Goal: Task Accomplishment & Management: Complete application form

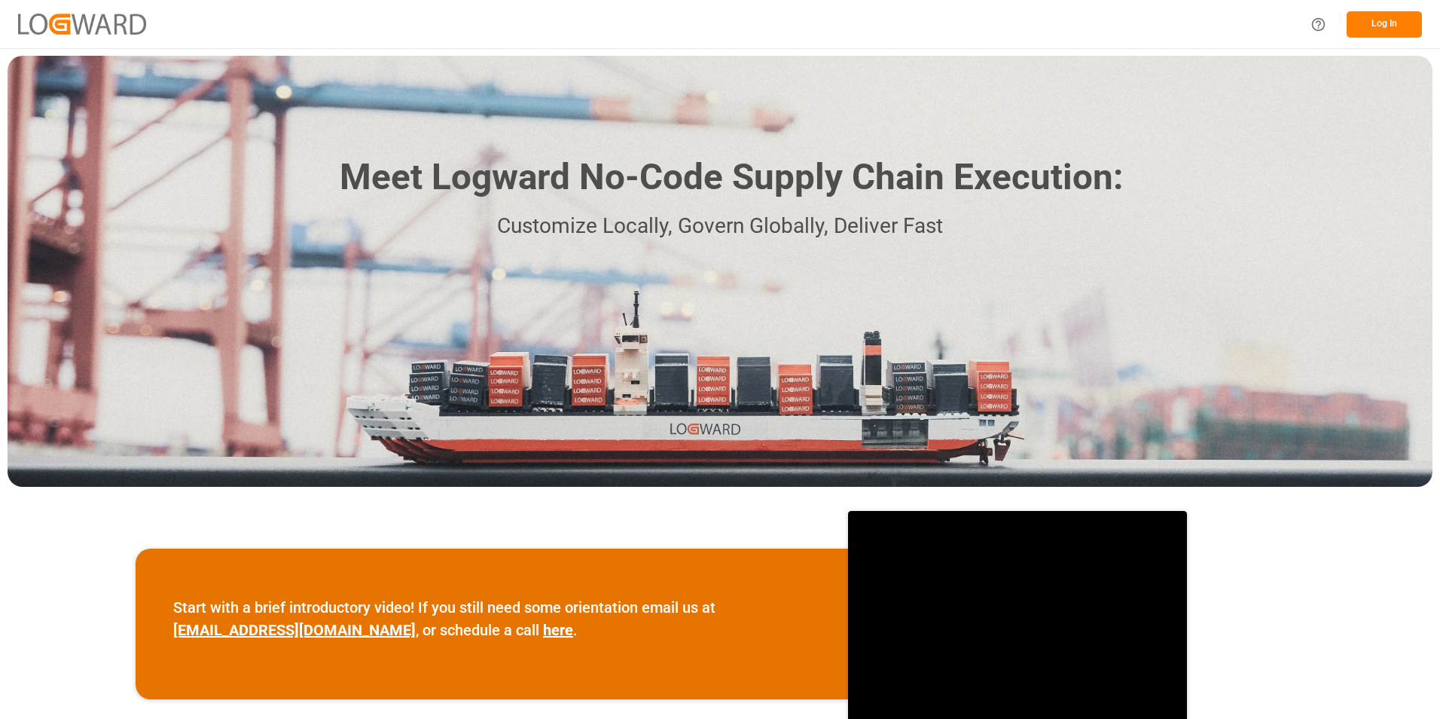
click at [1380, 23] on button "Log In" at bounding box center [1384, 24] width 75 height 26
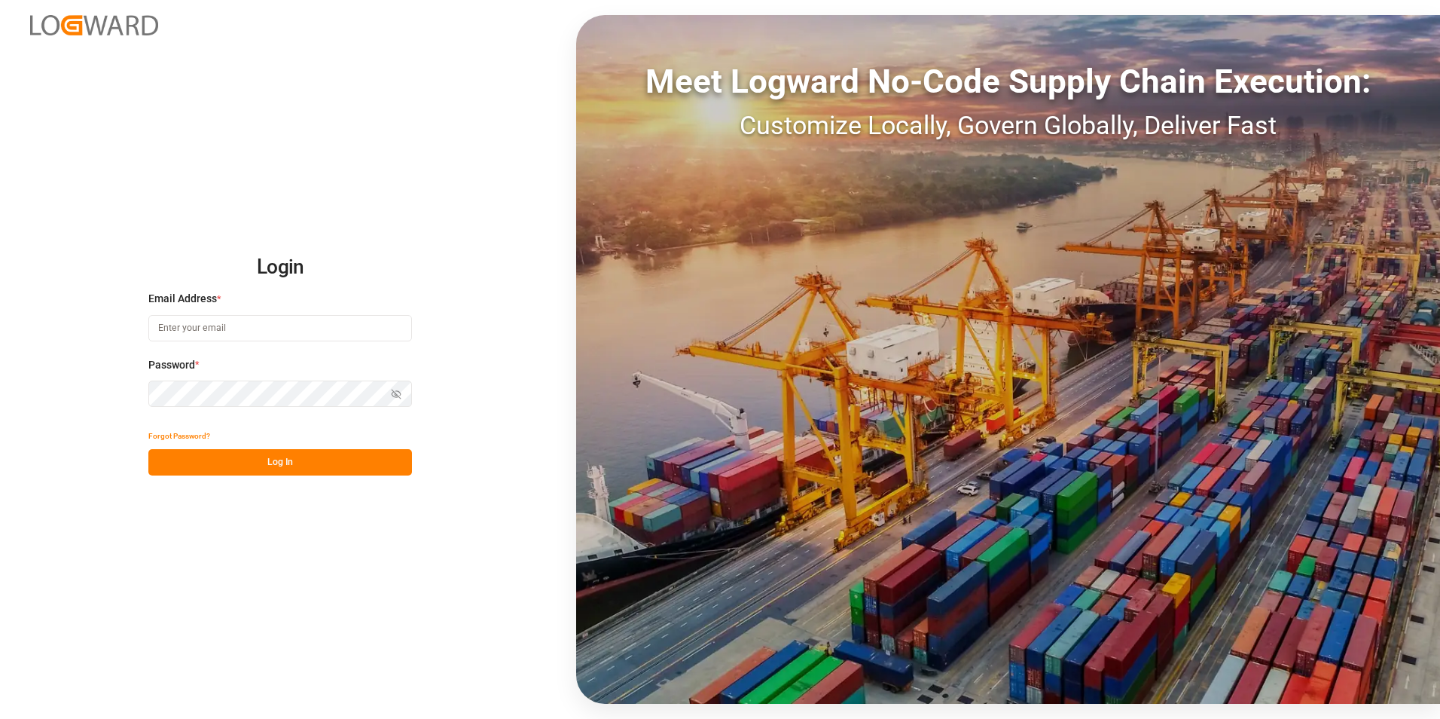
type input "[PERSON_NAME][EMAIL_ADDRESS][PERSON_NAME][DOMAIN_NAME]"
click at [230, 470] on button "Log In" at bounding box center [280, 462] width 264 height 26
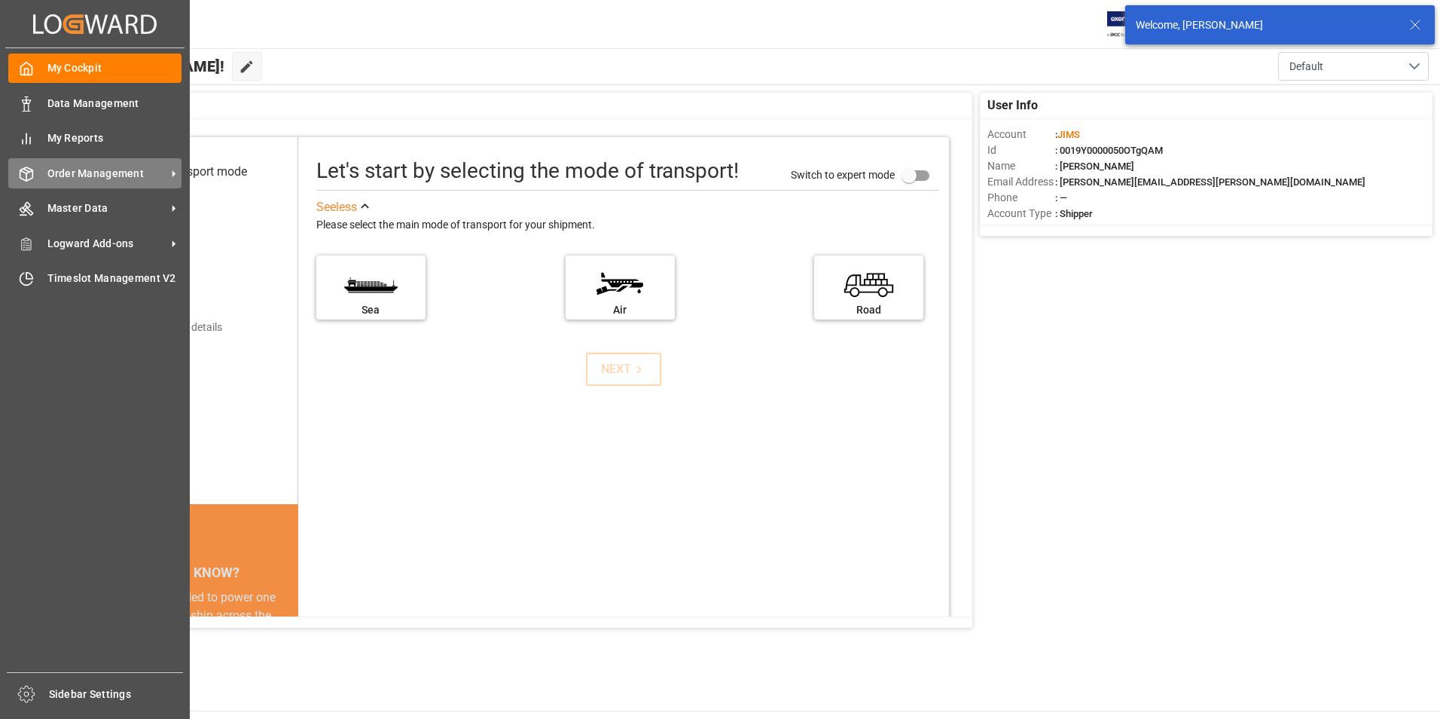
click at [117, 163] on div "Order Management Order Management" at bounding box center [94, 172] width 173 height 29
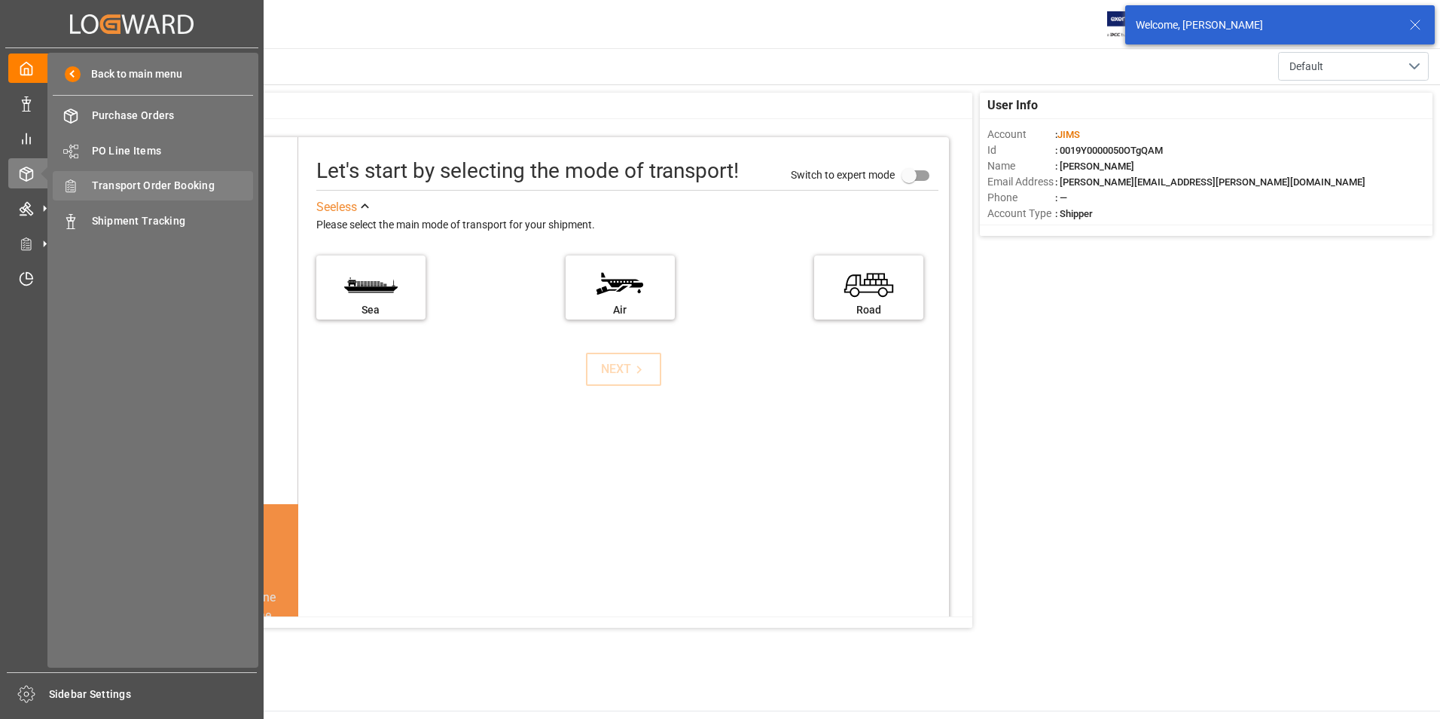
click at [127, 188] on span "Transport Order Booking" at bounding box center [173, 186] width 162 height 16
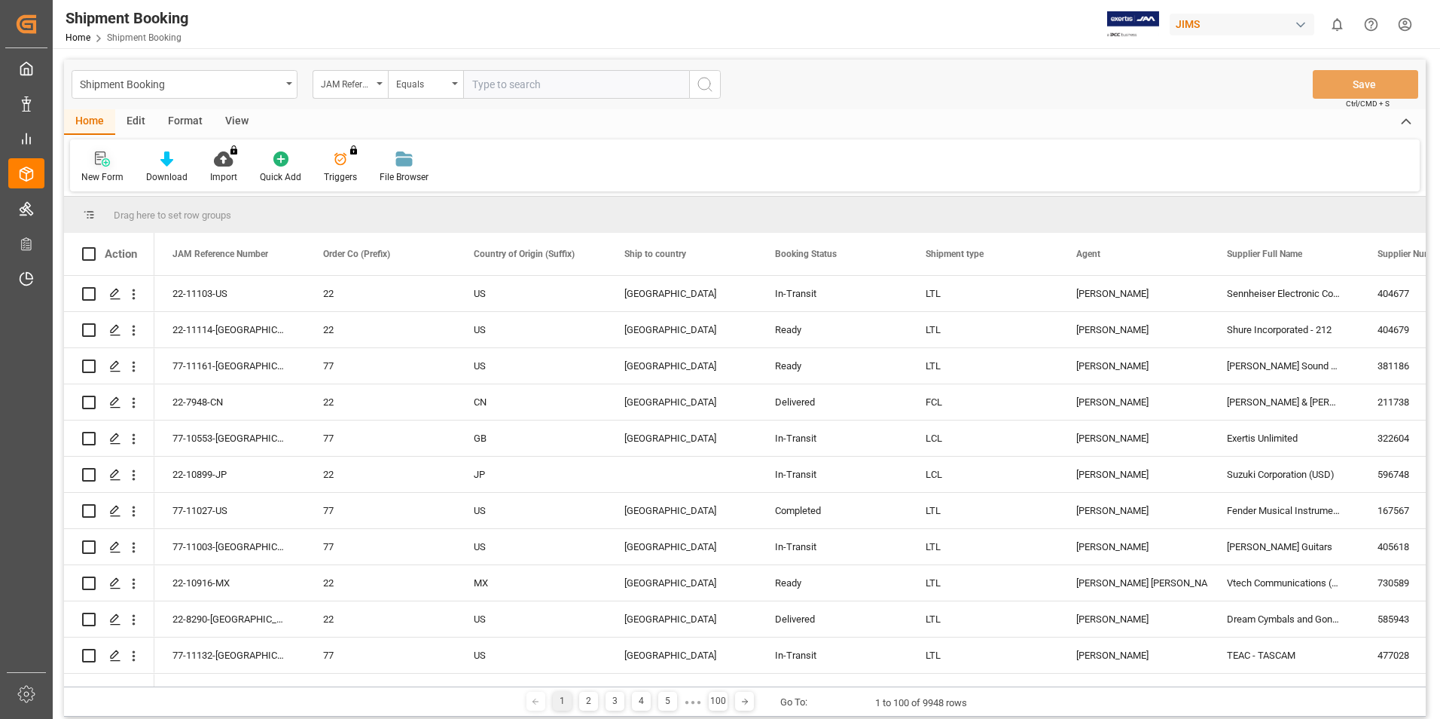
click at [107, 172] on div "New Form" at bounding box center [102, 177] width 42 height 14
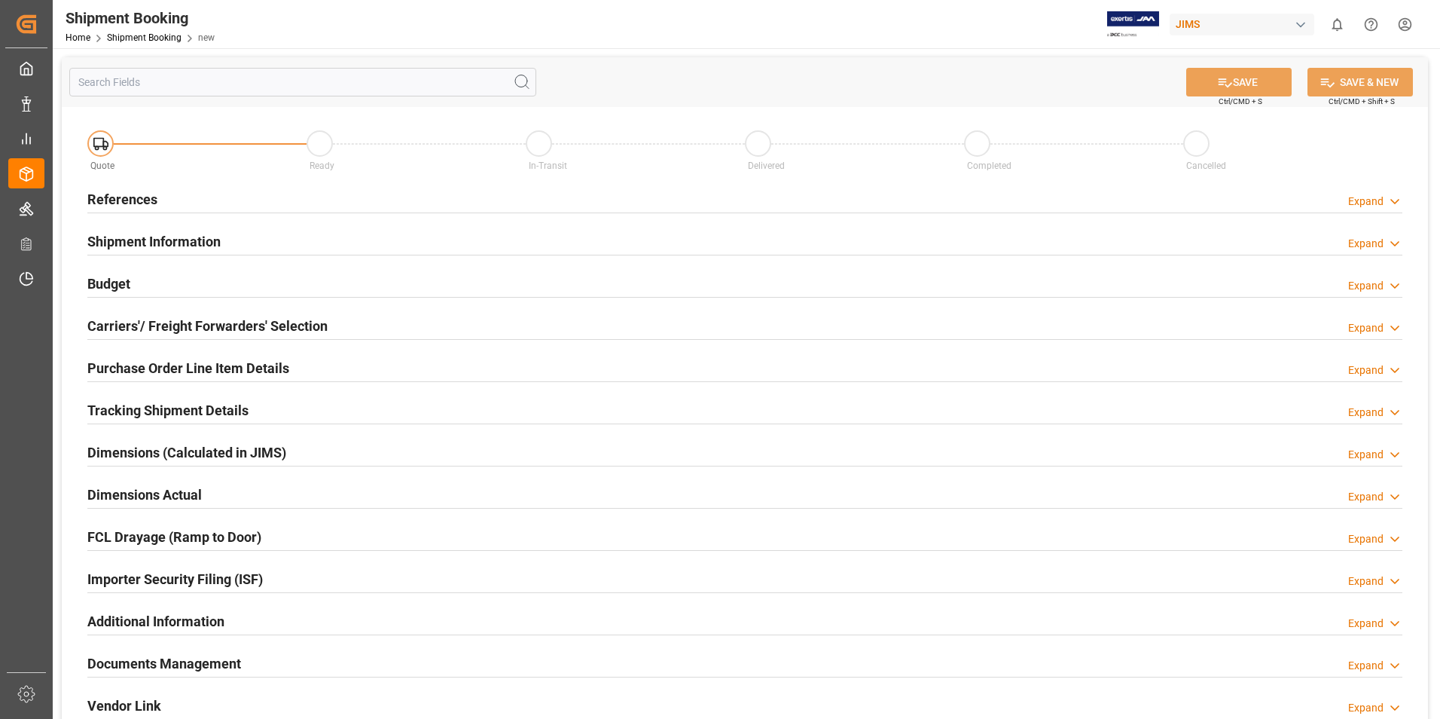
click at [142, 201] on h2 "References" at bounding box center [122, 199] width 70 height 20
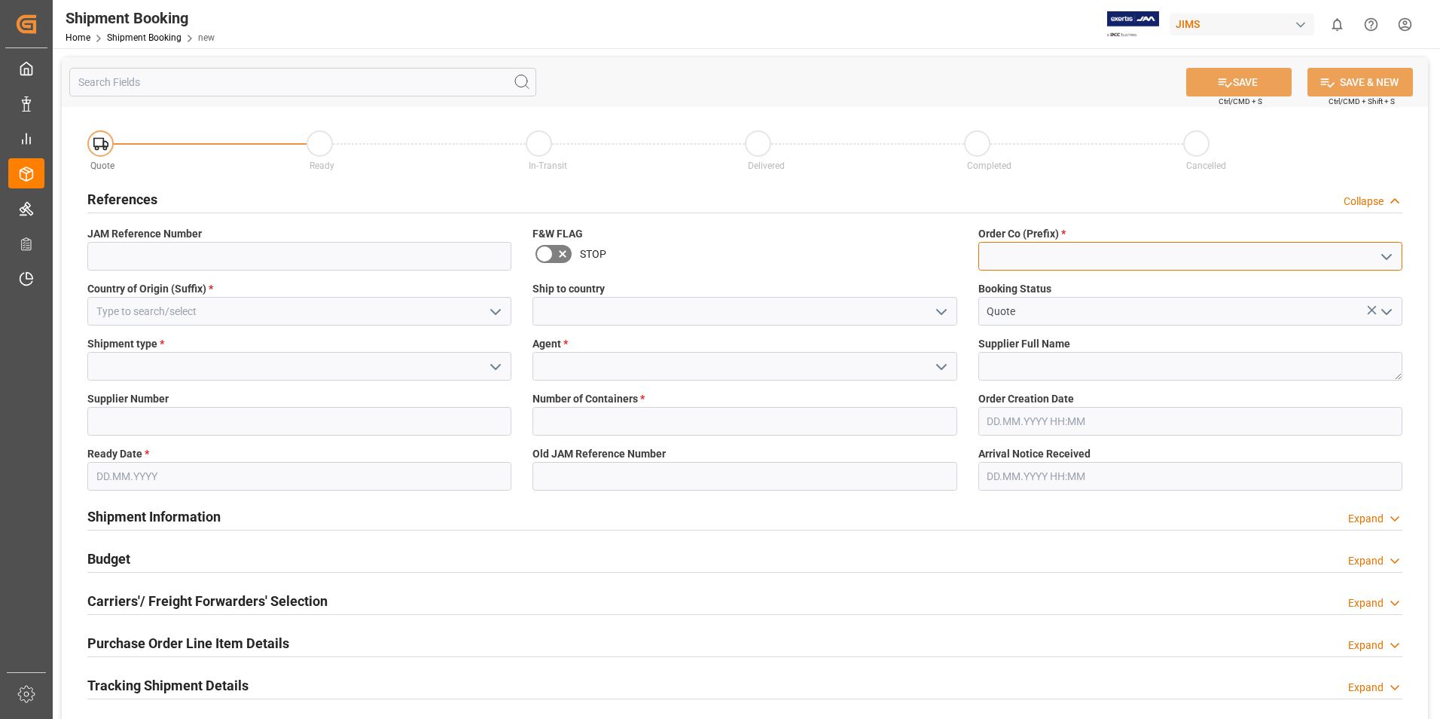
click at [1047, 267] on input at bounding box center [1190, 256] width 424 height 29
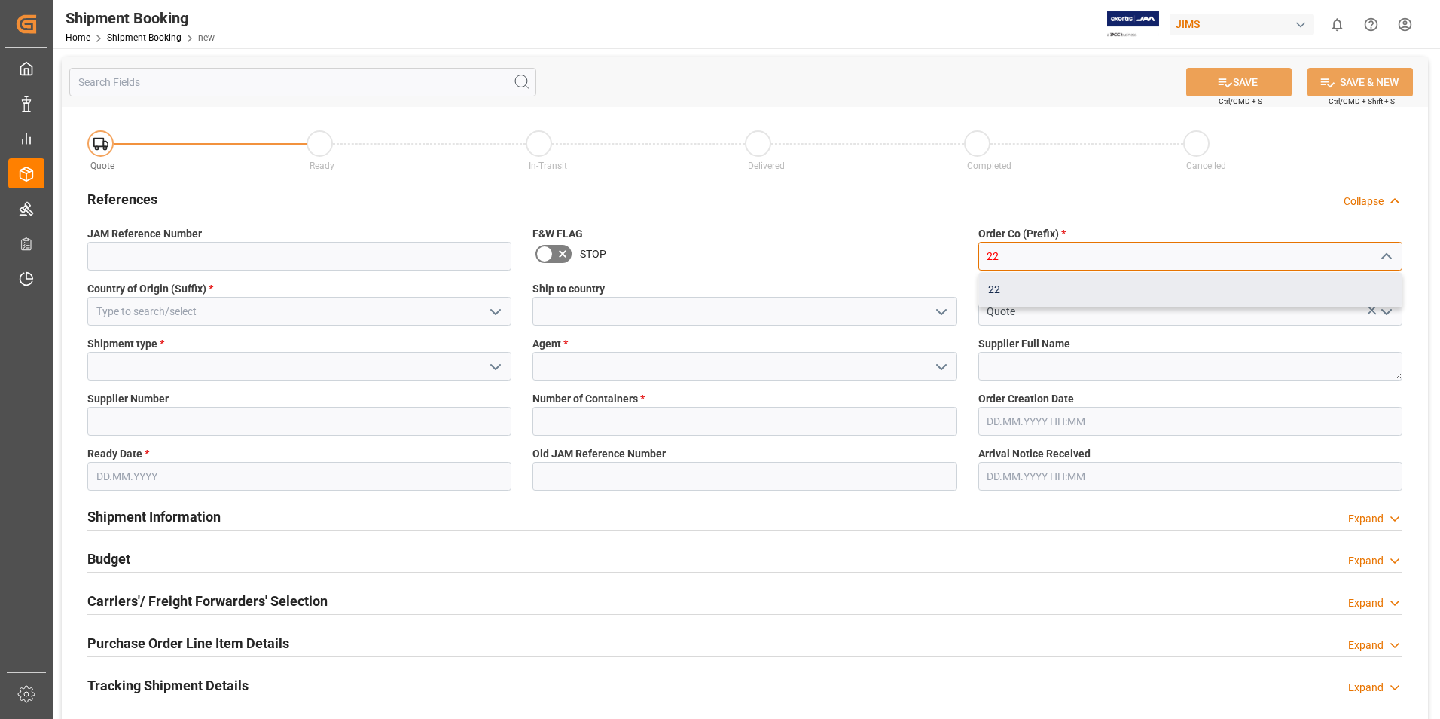
click at [1011, 294] on div "22" at bounding box center [1190, 290] width 423 height 34
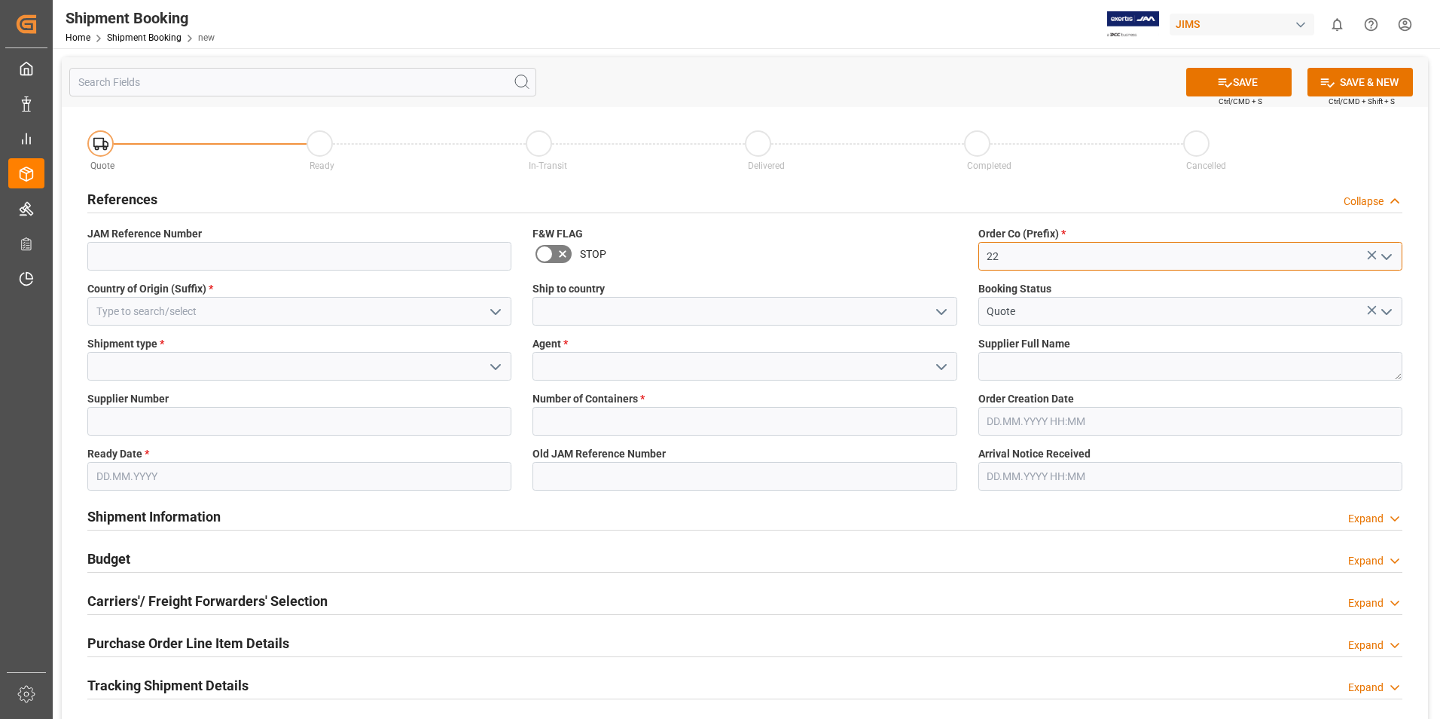
type input "22"
click at [437, 308] on input at bounding box center [299, 311] width 424 height 29
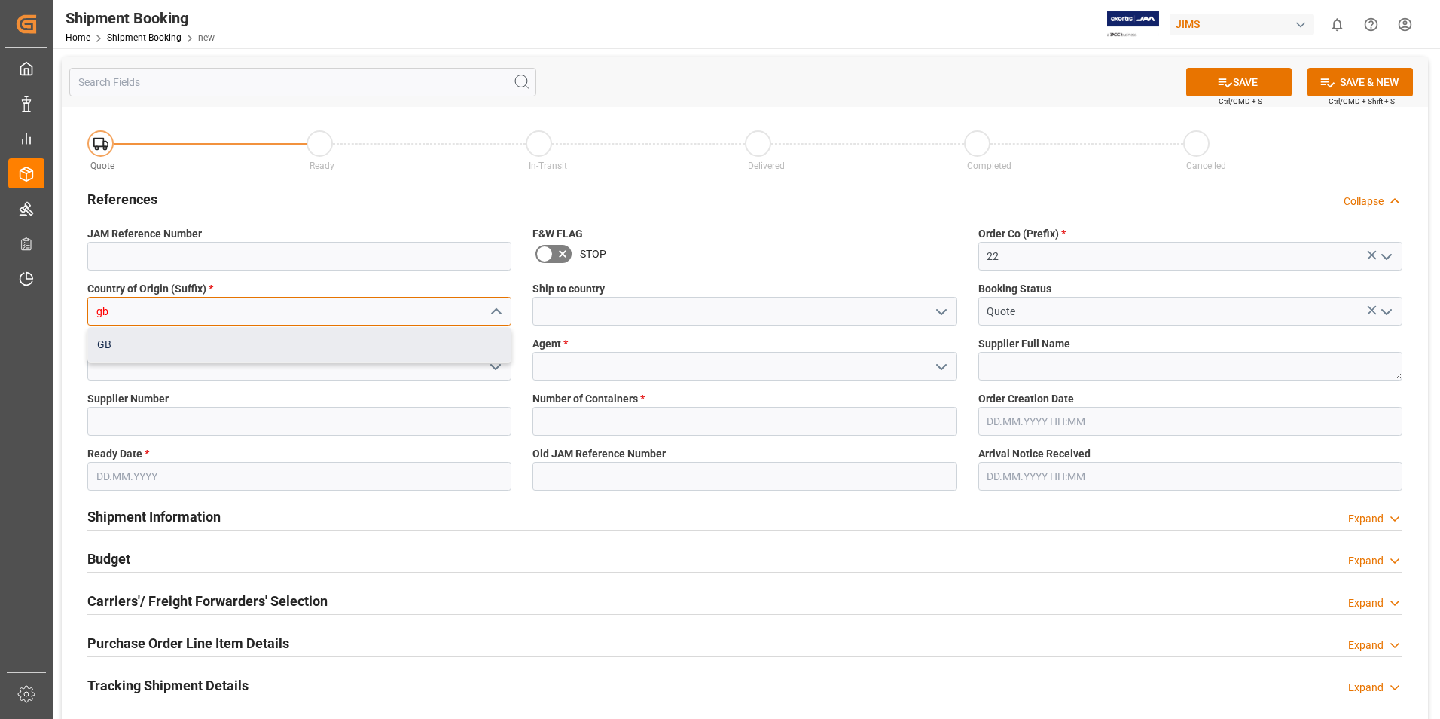
click at [254, 340] on div "GB" at bounding box center [299, 345] width 423 height 34
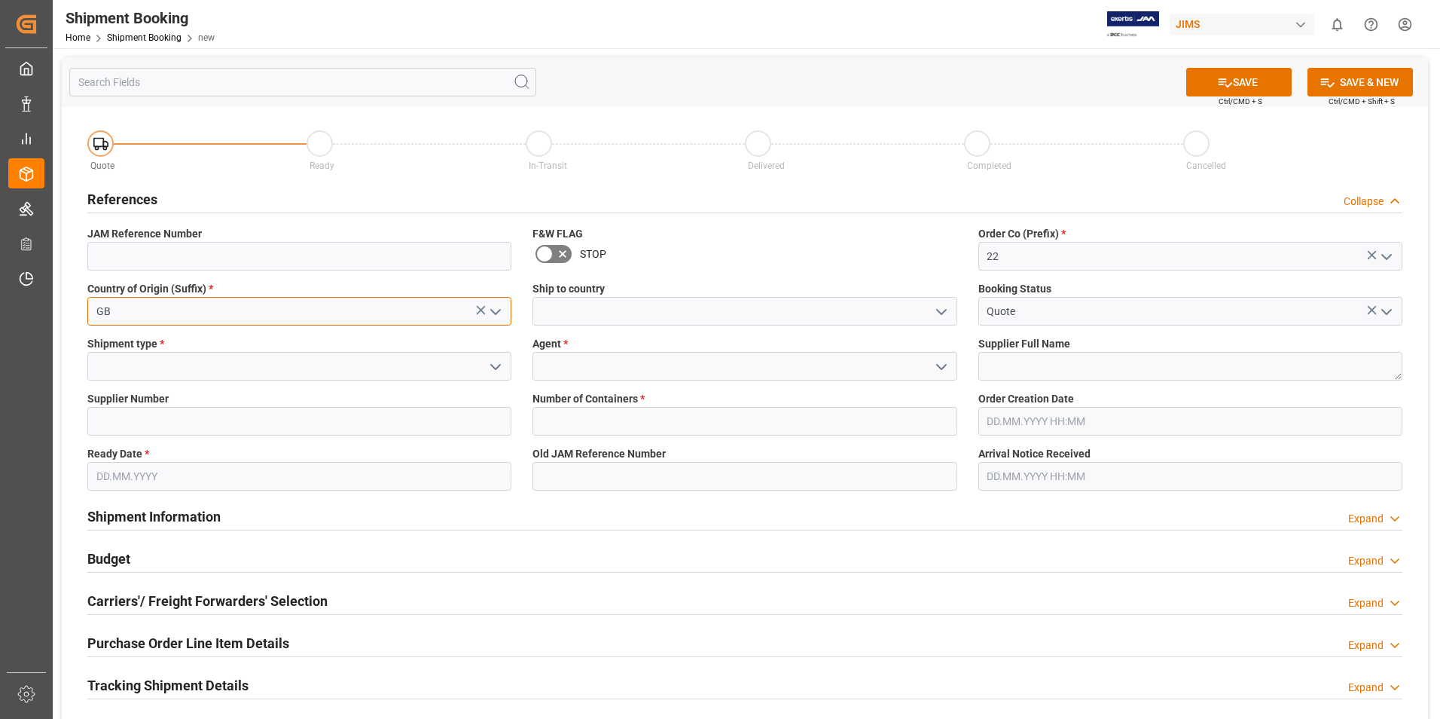
type input "GB"
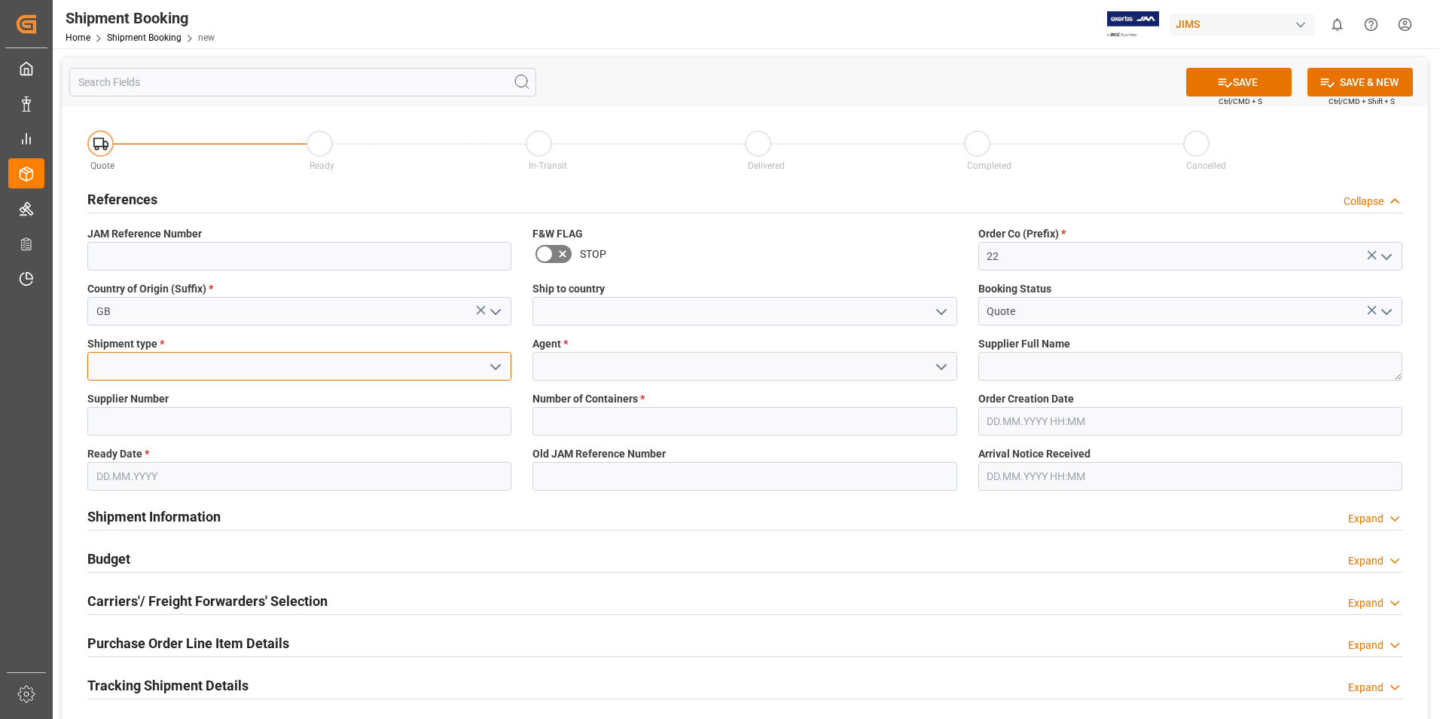
click at [267, 374] on input at bounding box center [299, 366] width 424 height 29
click at [495, 363] on icon "open menu" at bounding box center [496, 367] width 18 height 18
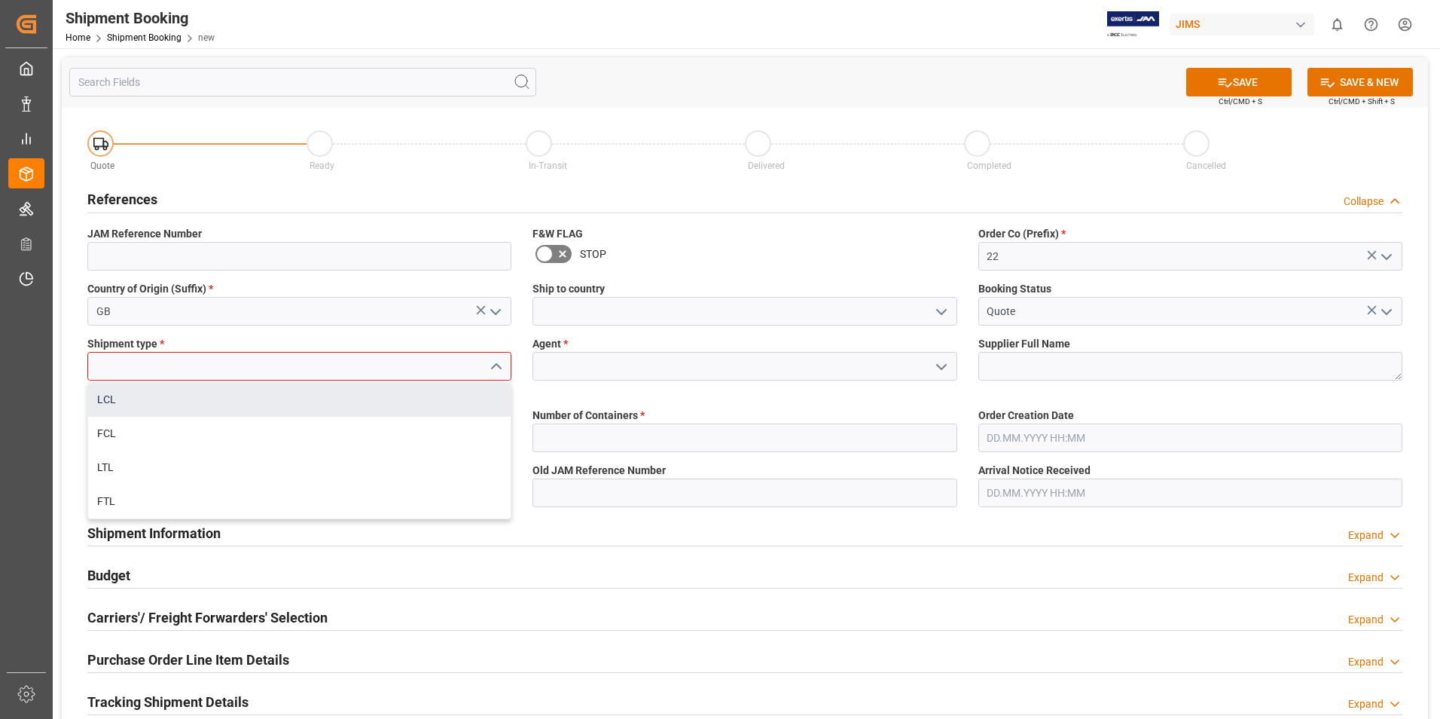
click at [294, 395] on div "LCL" at bounding box center [299, 400] width 423 height 34
type input "LCL"
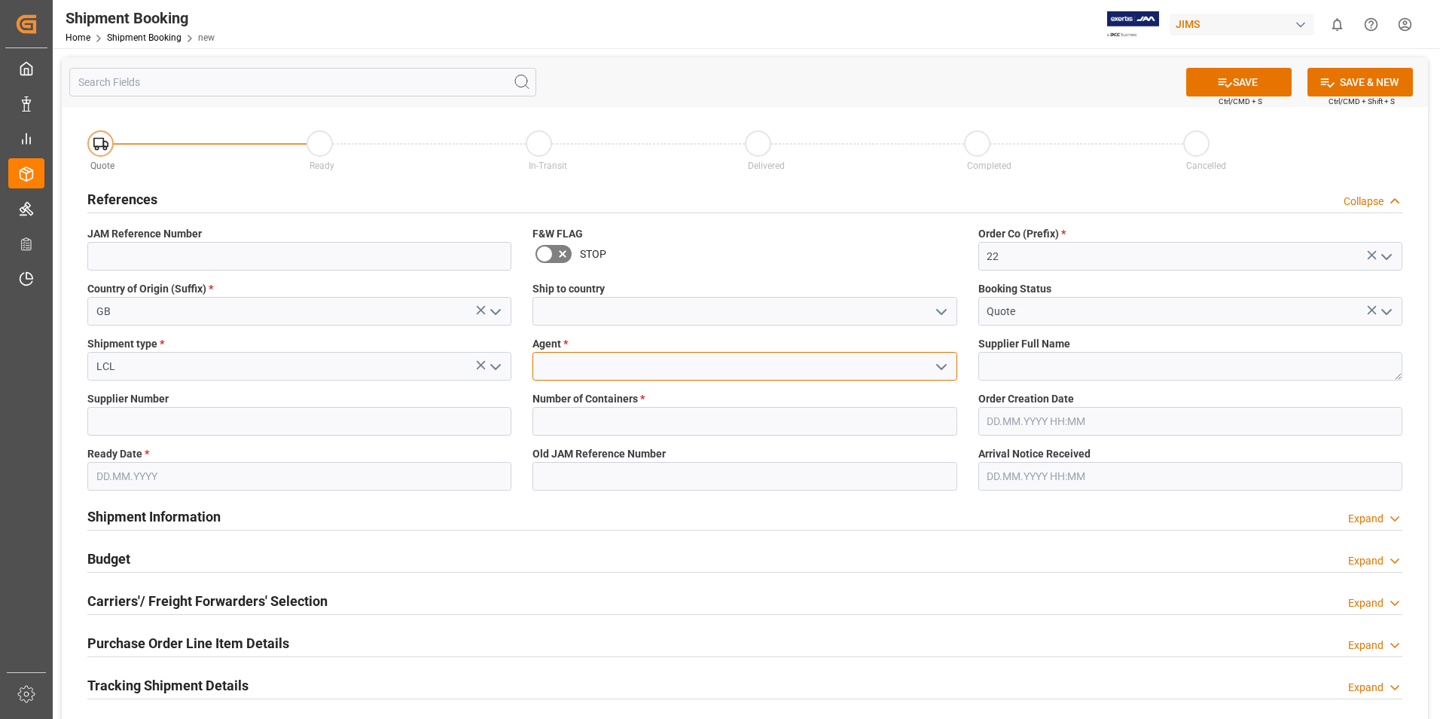
click at [635, 357] on input at bounding box center [744, 366] width 424 height 29
click at [946, 365] on icon "open menu" at bounding box center [941, 367] width 18 height 18
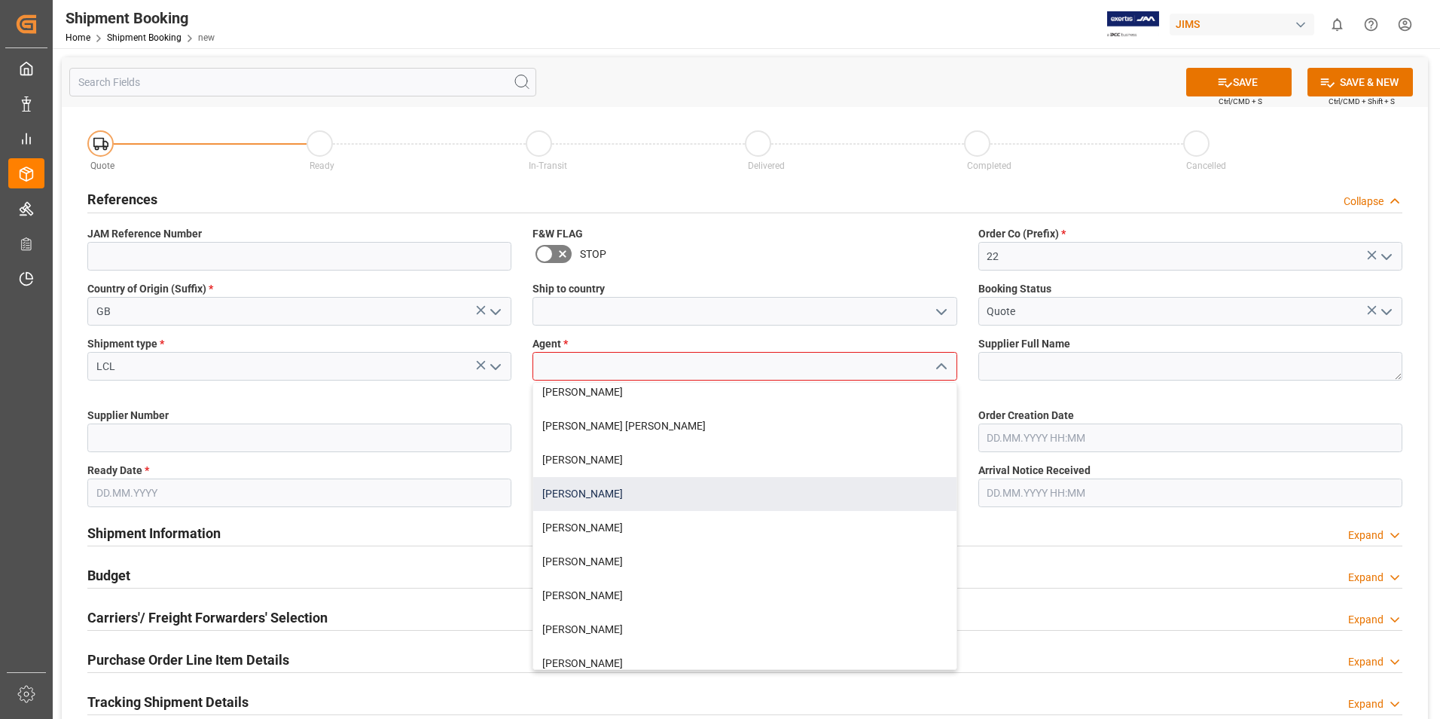
scroll to position [151, 0]
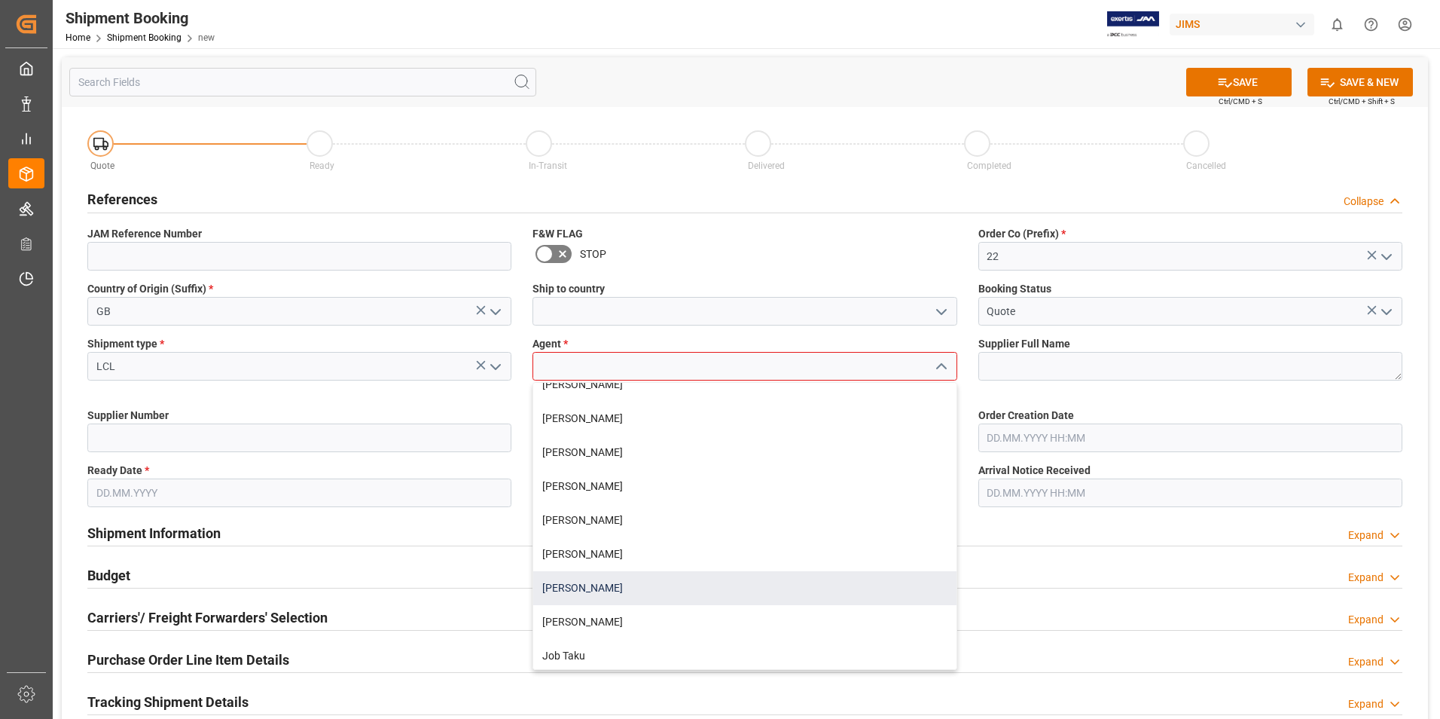
click at [629, 587] on div "[PERSON_NAME]" at bounding box center [744, 588] width 423 height 34
type input "[PERSON_NAME]"
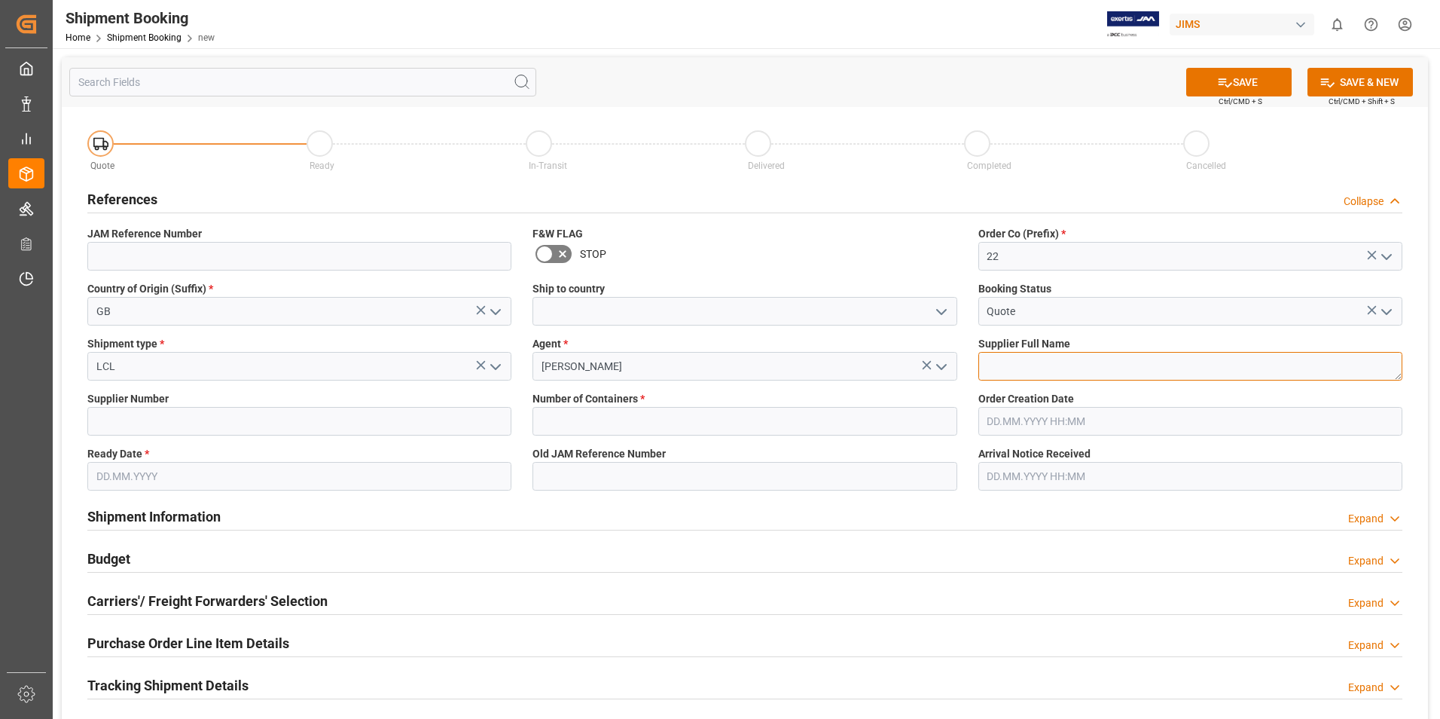
click at [1036, 378] on textarea at bounding box center [1190, 366] width 424 height 29
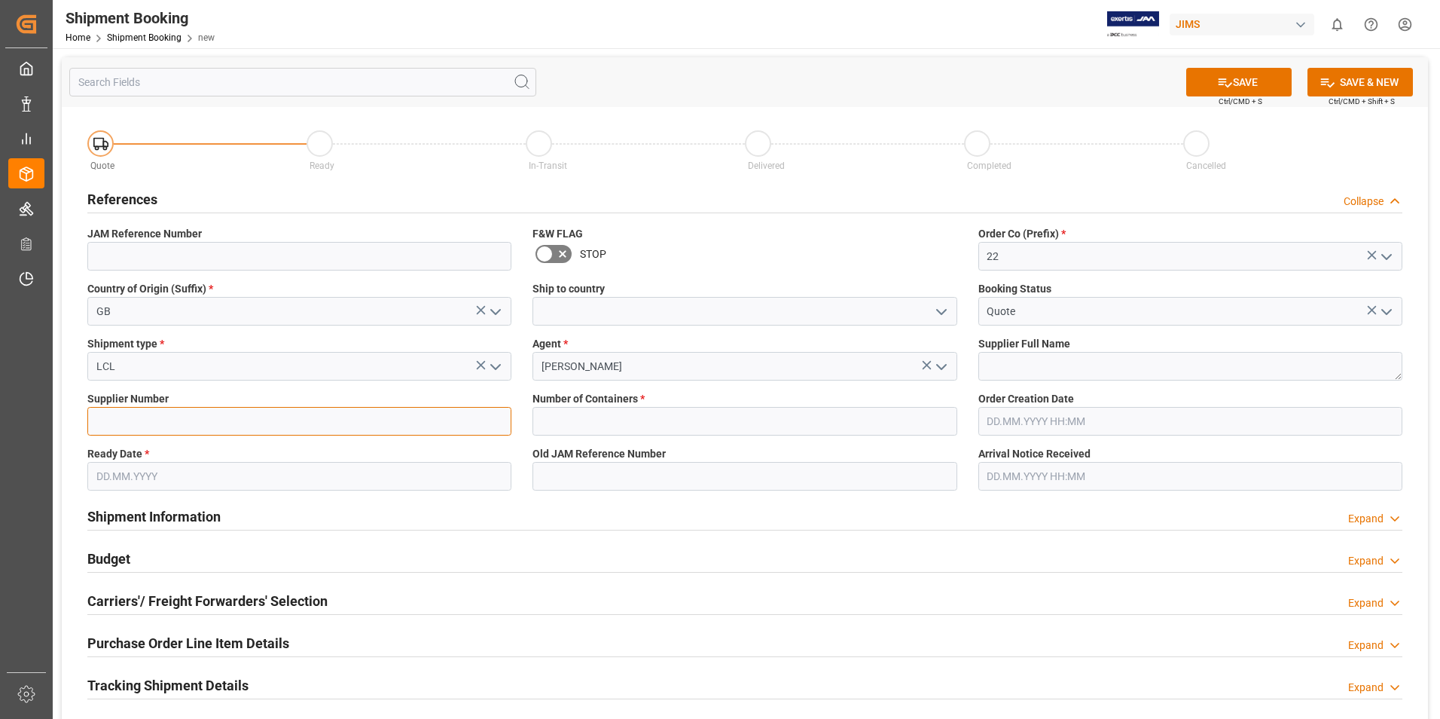
click at [204, 425] on input at bounding box center [299, 421] width 424 height 29
type input "211738"
click at [644, 416] on input "text" at bounding box center [744, 421] width 424 height 29
type input "0"
type input "[DATE]"
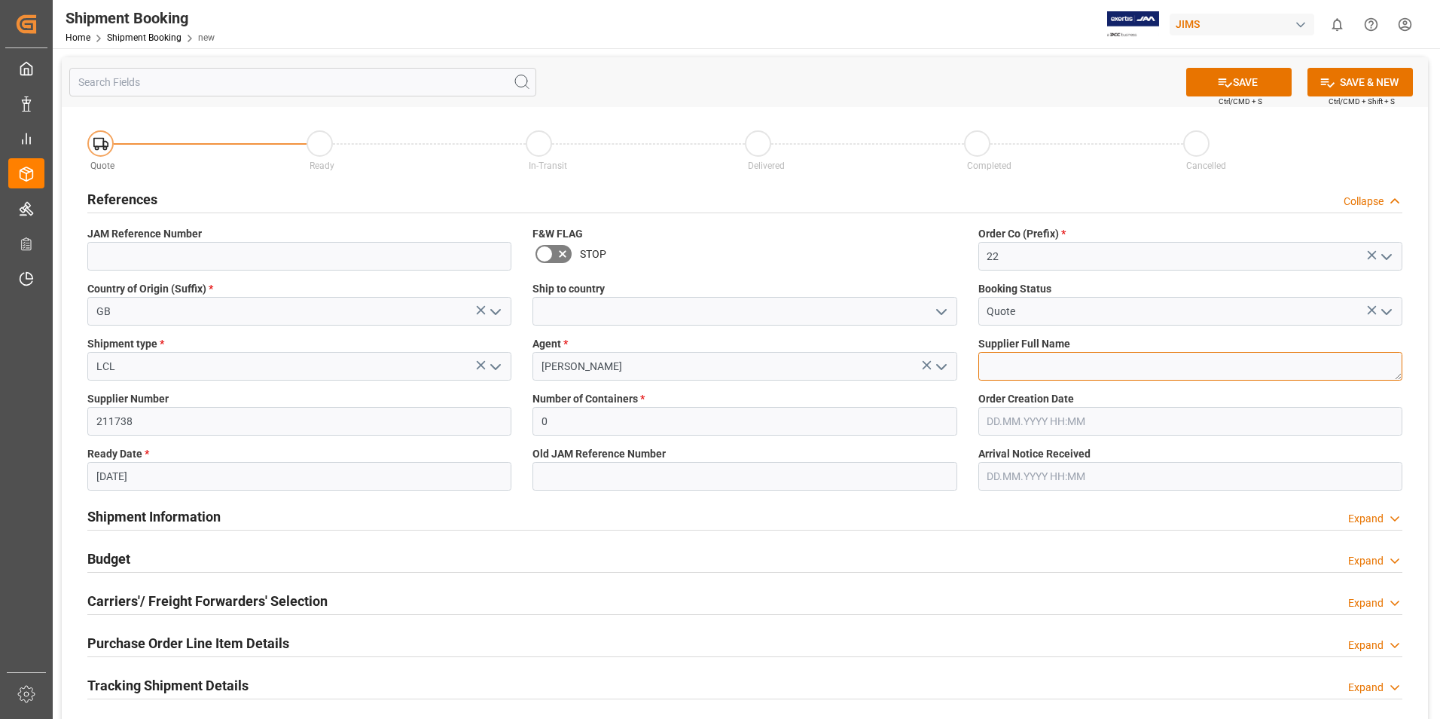
click at [1060, 365] on textarea at bounding box center [1190, 366] width 424 height 29
type textarea "[PERSON_NAME] & [PERSON_NAME]"
click at [206, 481] on input "[DATE]" at bounding box center [299, 476] width 424 height 29
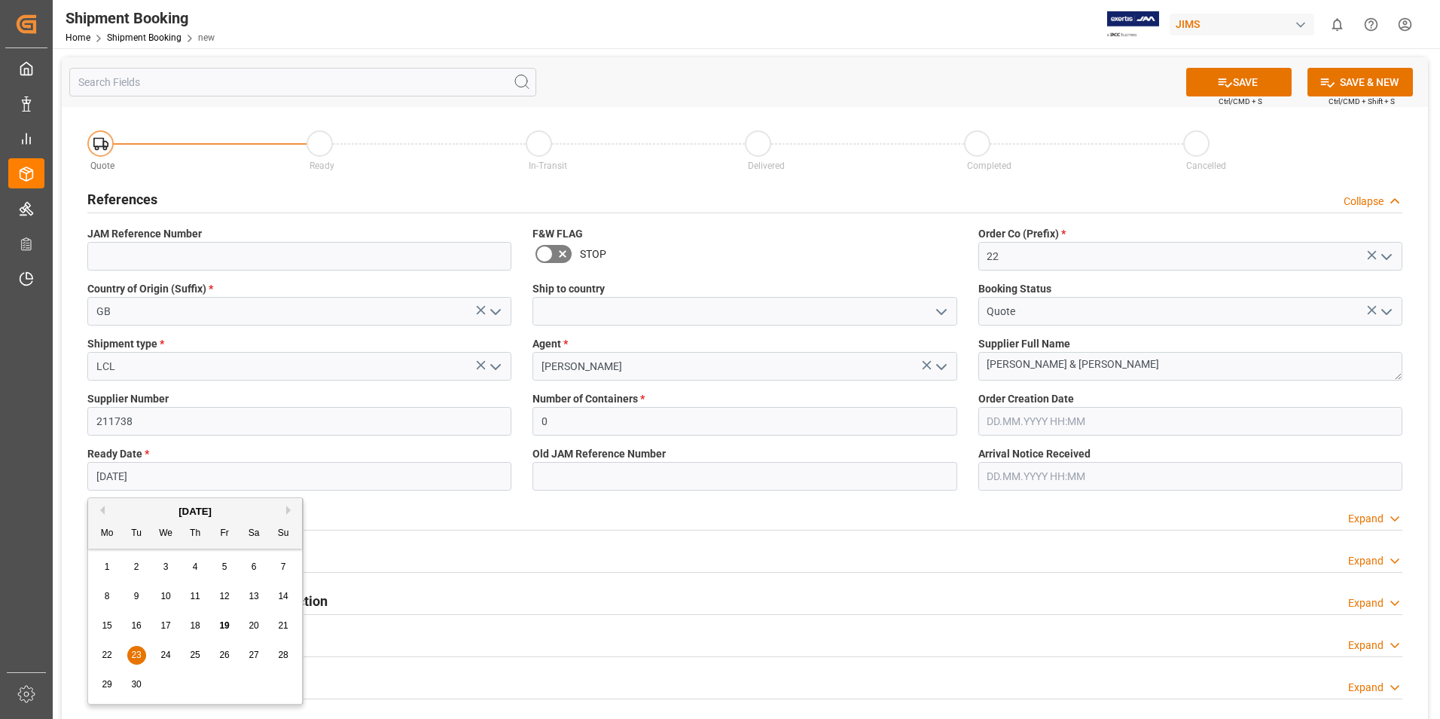
click at [108, 653] on span "22" at bounding box center [107, 654] width 10 height 11
type input "[DATE]"
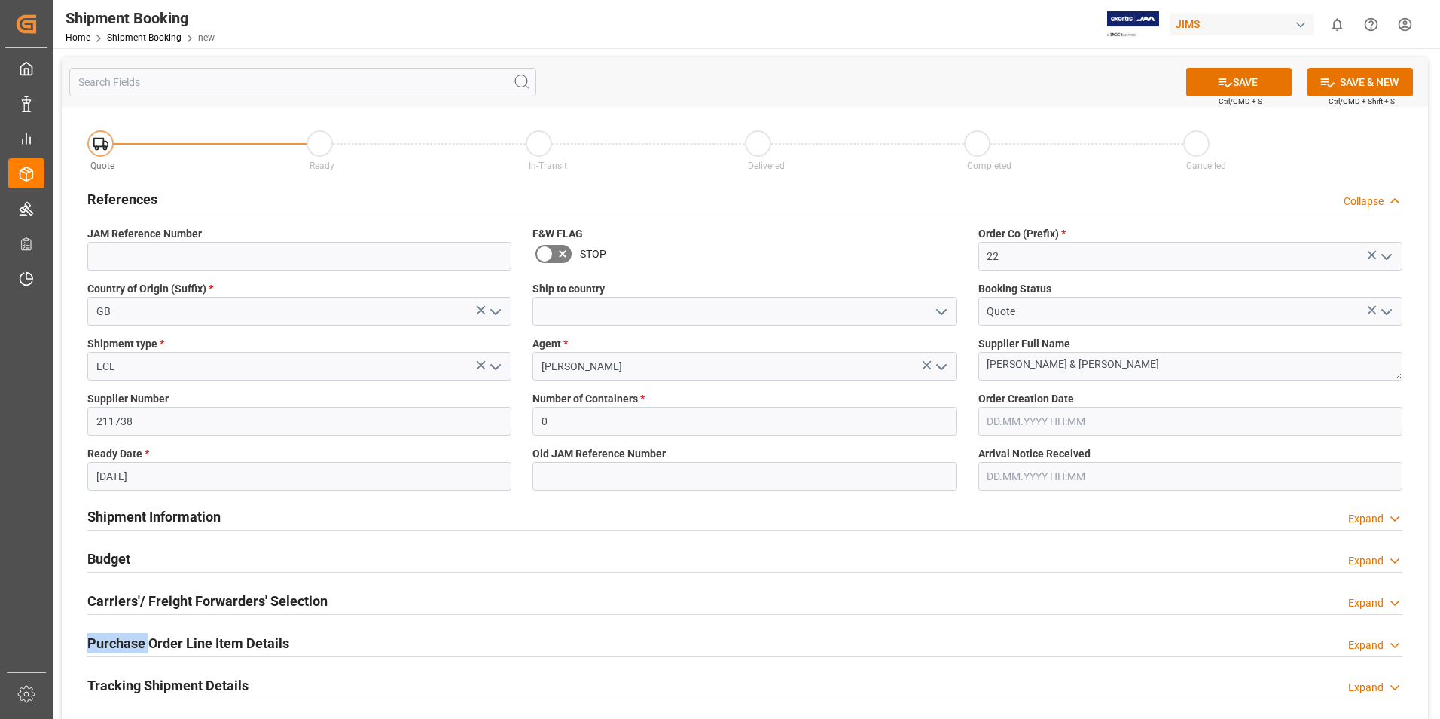
click at [108, 653] on div "Purchase Order Line Item Details" at bounding box center [188, 641] width 202 height 29
drag, startPoint x: 108, startPoint y: 653, endPoint x: 362, endPoint y: 533, distance: 280.0
click at [359, 535] on div "Shipment Information Expand" at bounding box center [745, 517] width 1336 height 42
click at [1237, 84] on button "SAVE" at bounding box center [1238, 82] width 105 height 29
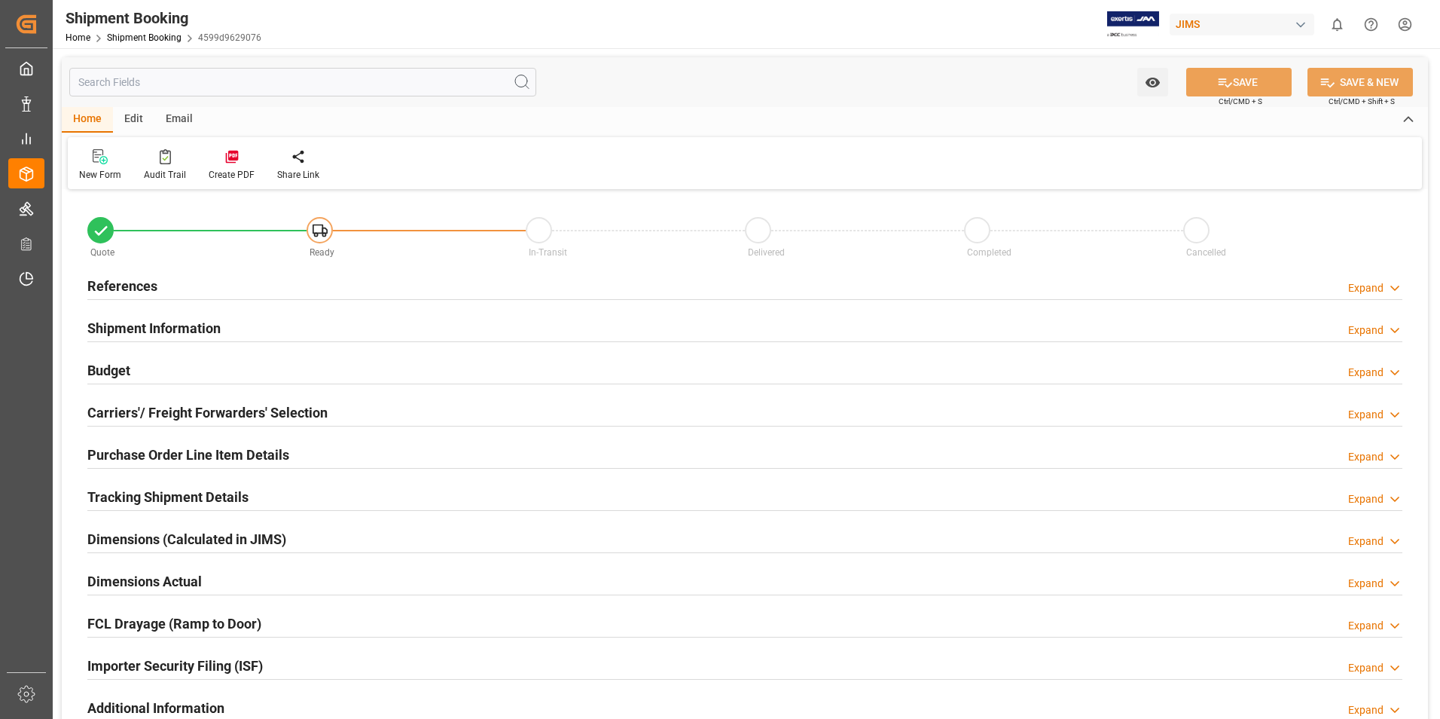
type input "0"
type input "[DATE]"
click at [114, 283] on h2 "References" at bounding box center [122, 286] width 70 height 20
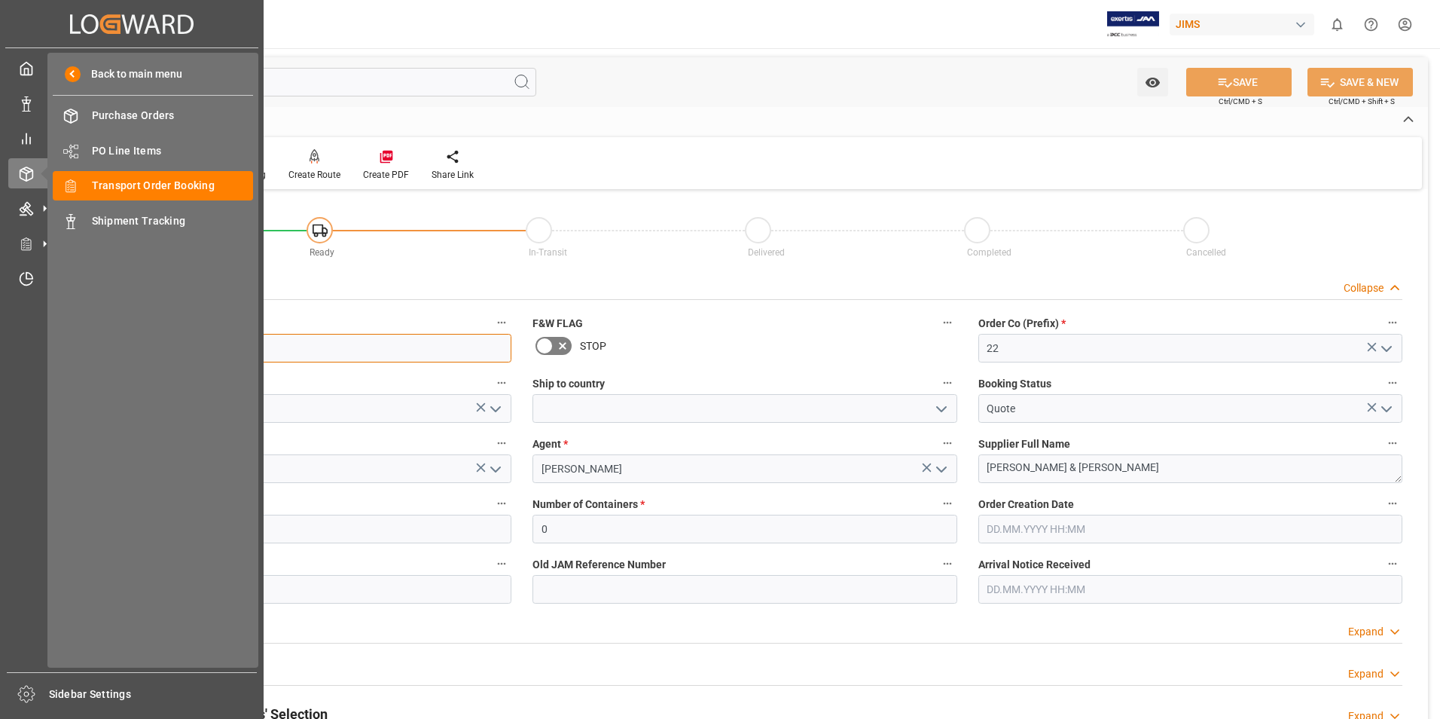
drag, startPoint x: 157, startPoint y: 346, endPoint x: 44, endPoint y: 349, distance: 112.3
click at [44, 349] on div "Created by potrace 1.15, written by Peter Selinger 2001-2017 Created by potrace…" at bounding box center [720, 359] width 1440 height 719
